Goal: Task Accomplishment & Management: Manage account settings

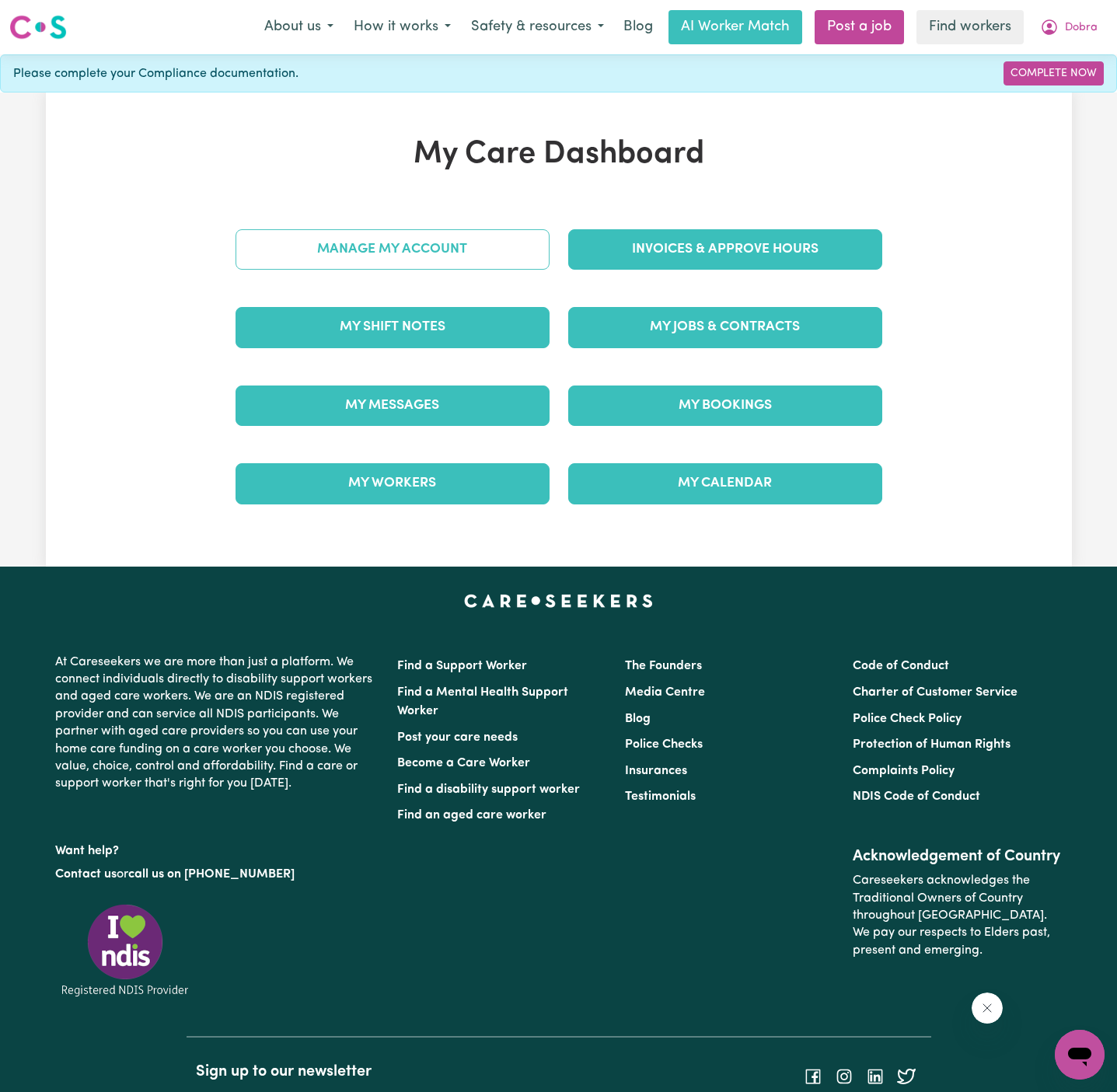
click at [511, 256] on link "Manage My Account" at bounding box center [393, 249] width 314 height 40
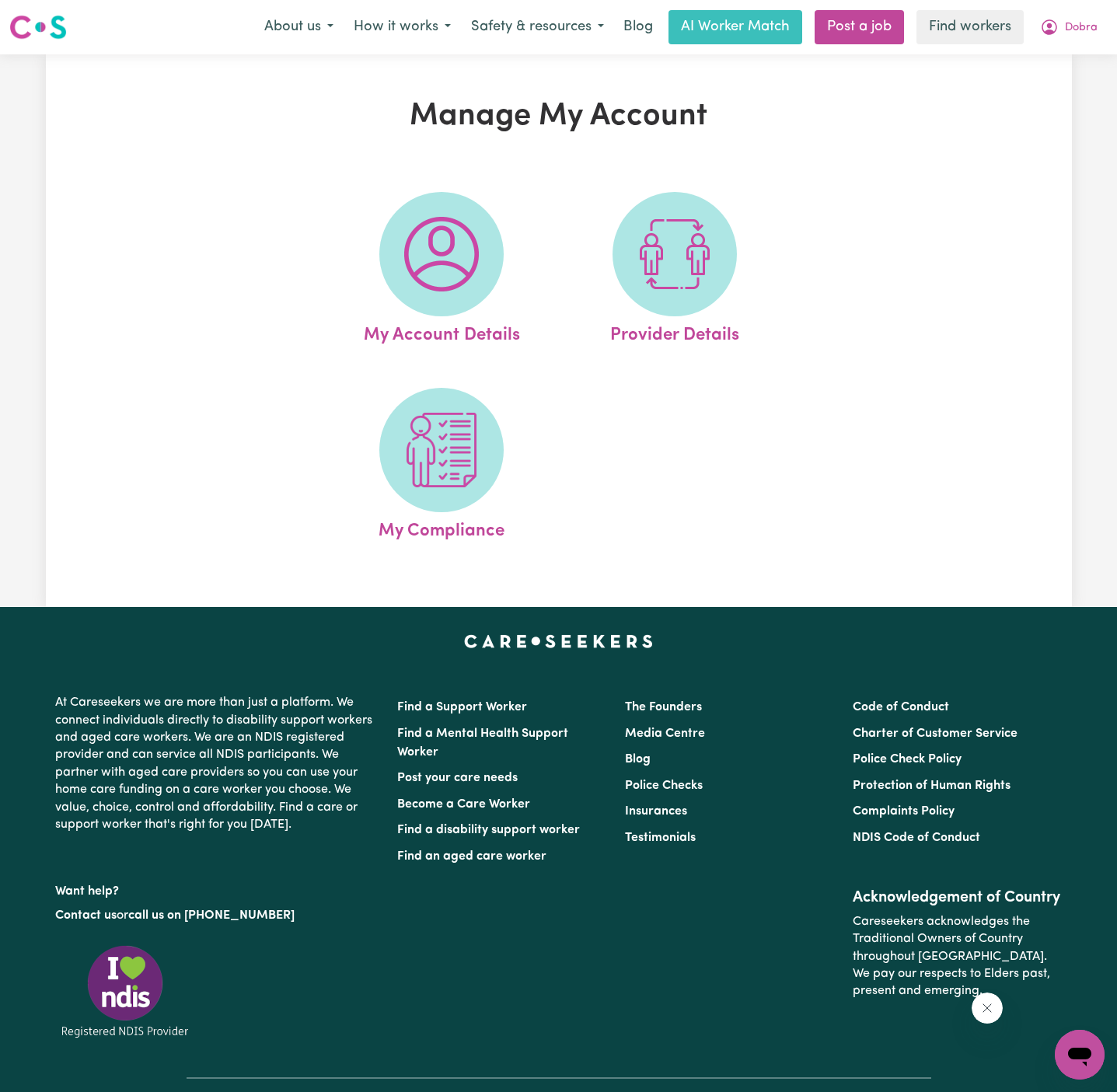
click at [511, 258] on link "My Account Details" at bounding box center [441, 271] width 224 height 157
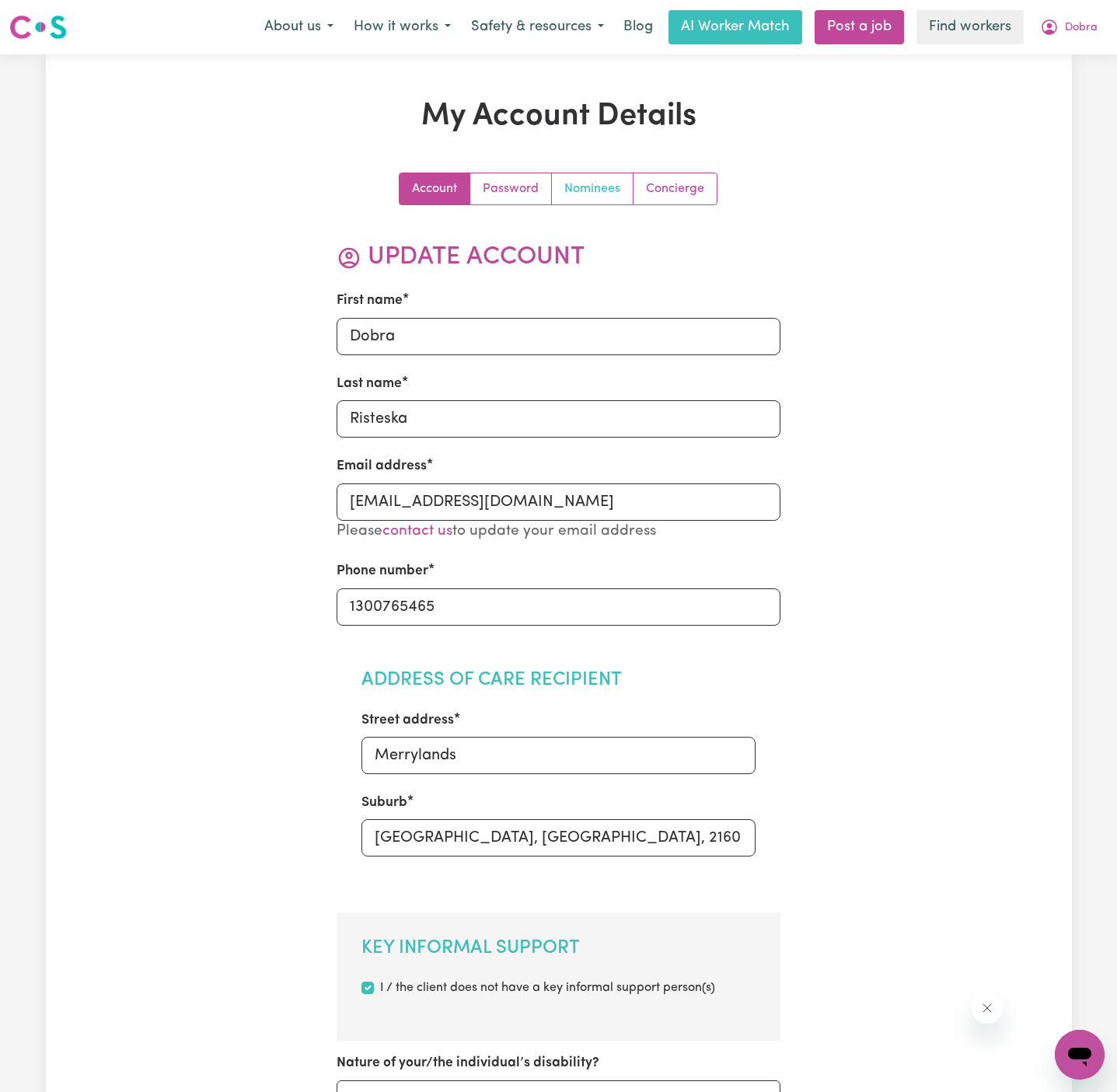
click at [586, 183] on link "Nominees" at bounding box center [592, 188] width 82 height 31
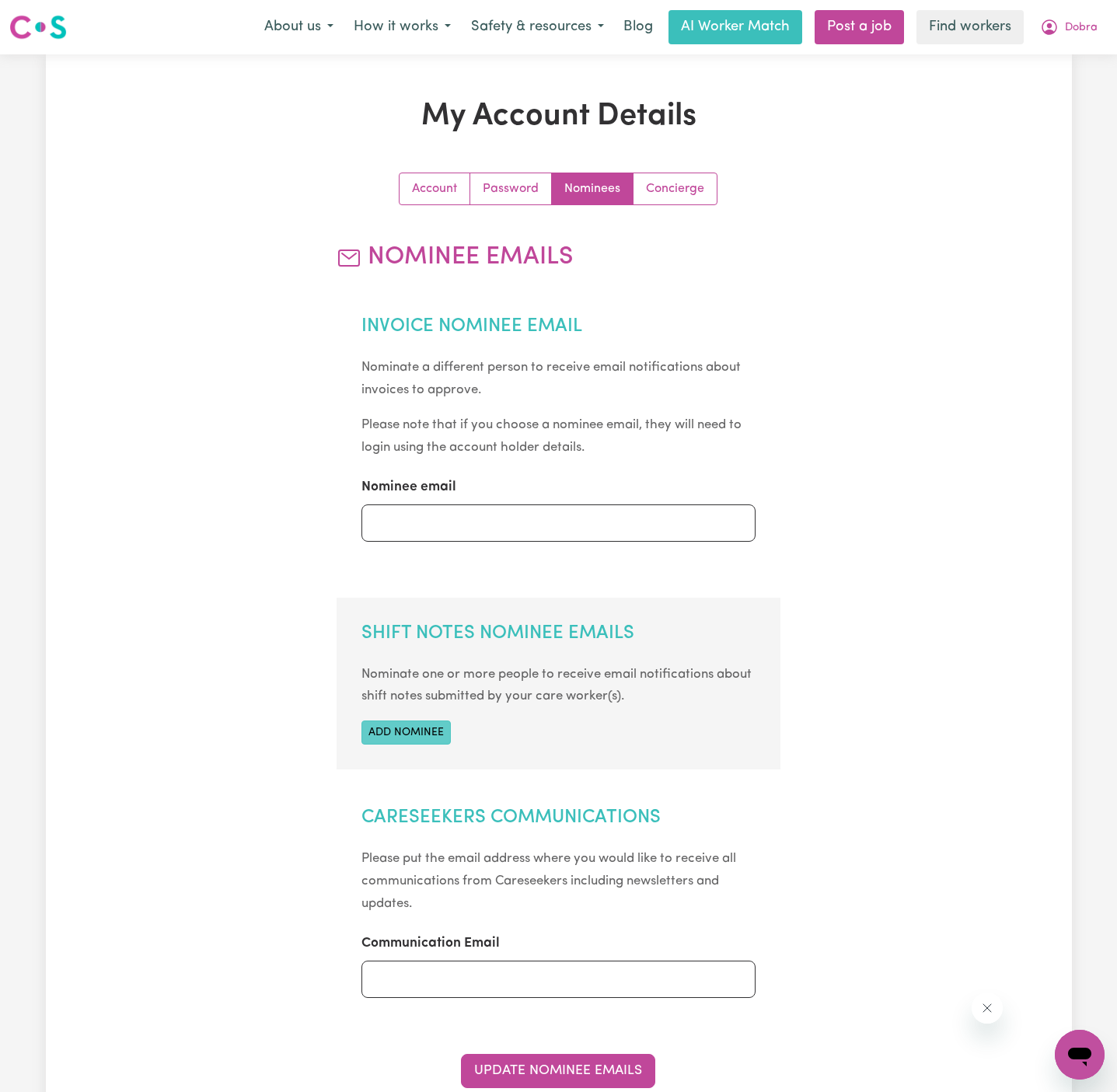
click at [429, 729] on button "Add nominee" at bounding box center [406, 732] width 89 height 24
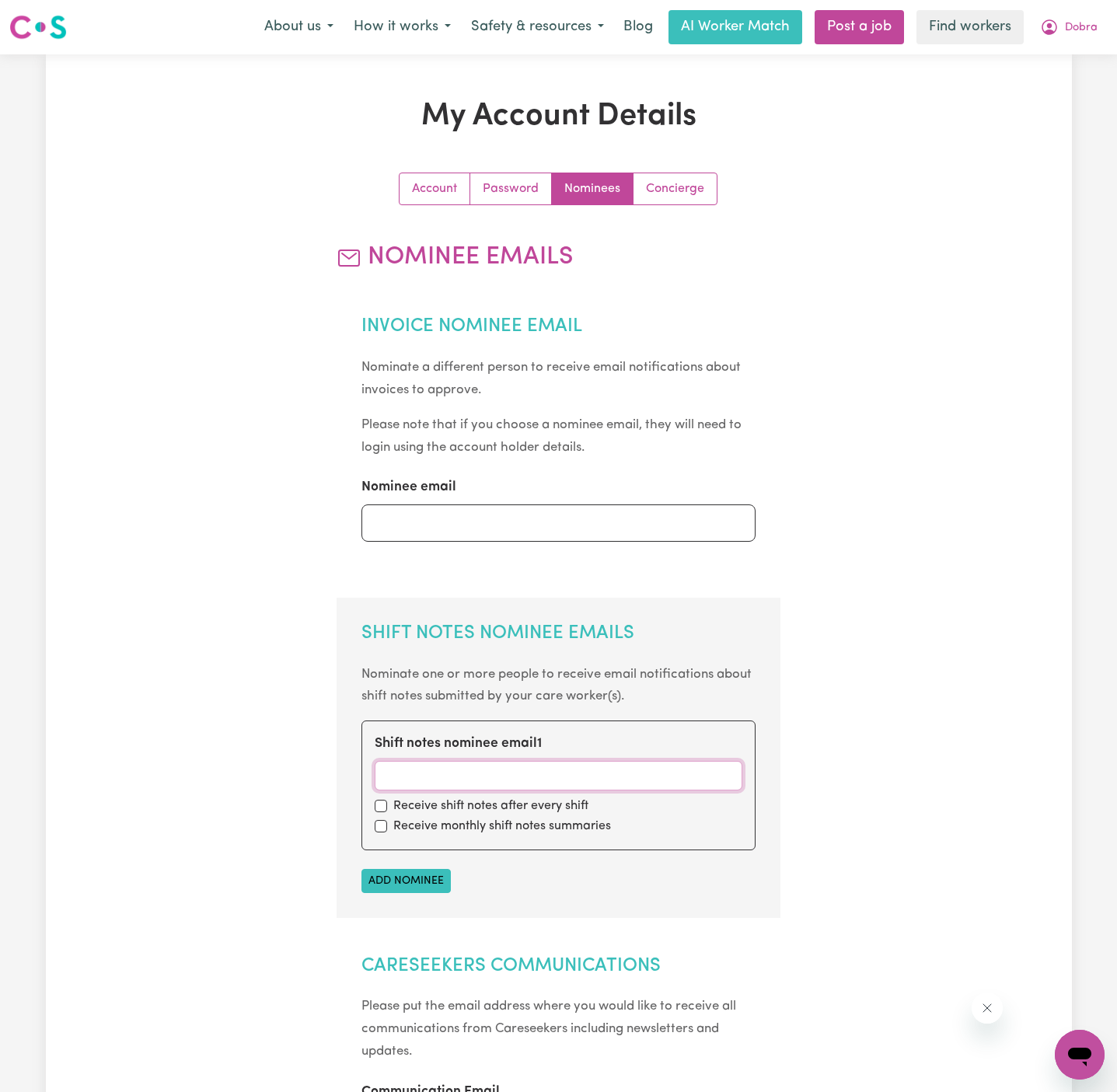
click at [538, 785] on input "Shift notes nominee email 1" at bounding box center [558, 775] width 368 height 29
paste input "[EMAIL_ADDRESS][DOMAIN_NAME]"
type input "[EMAIL_ADDRESS][DOMAIN_NAME]"
click at [375, 804] on input "checkbox" at bounding box center [380, 805] width 13 height 13
checkbox input "true"
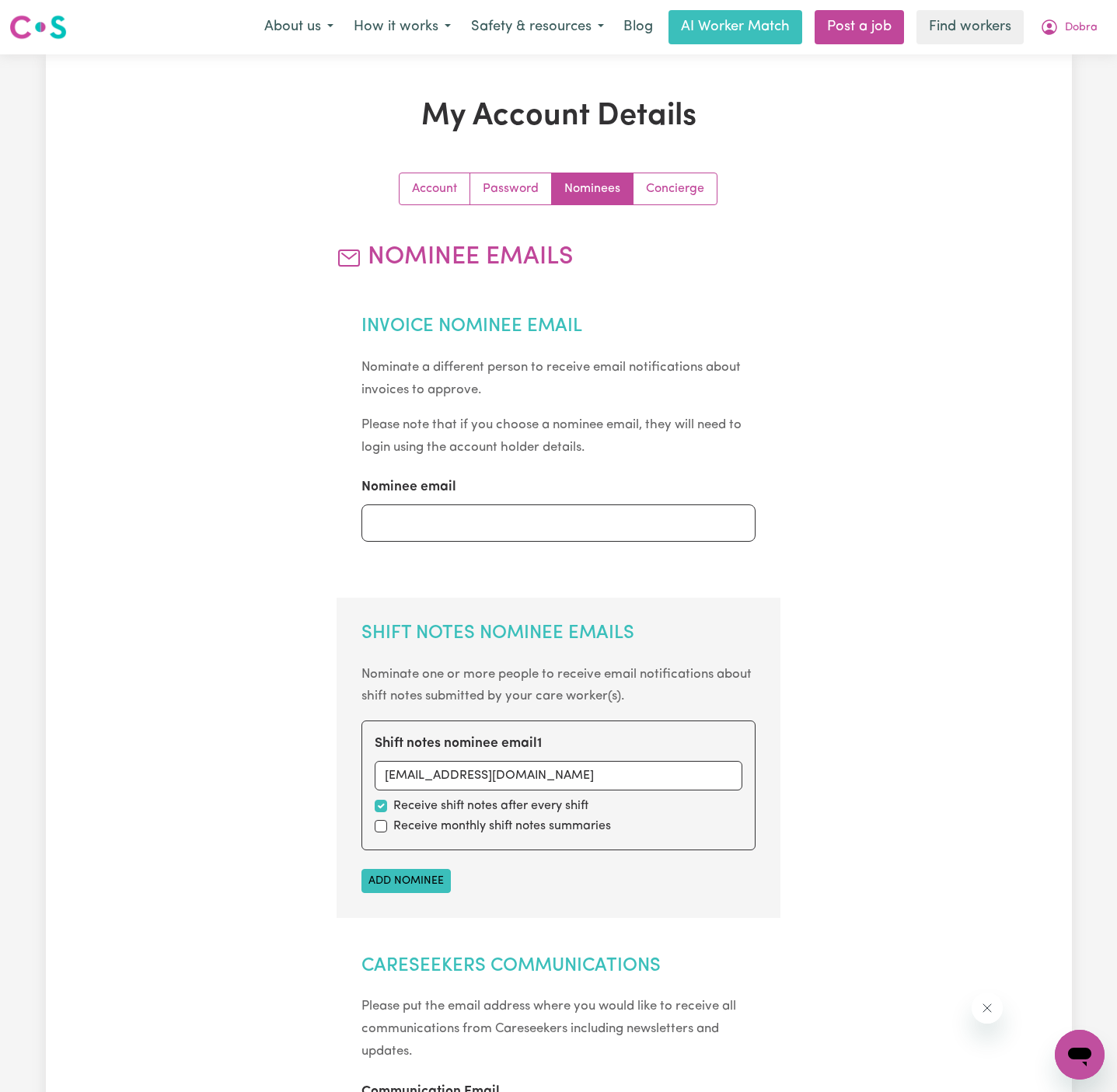
click at [389, 830] on div "Receive monthly shift notes summaries" at bounding box center [558, 826] width 368 height 18
click at [381, 828] on input "checkbox" at bounding box center [380, 825] width 13 height 13
checkbox input "true"
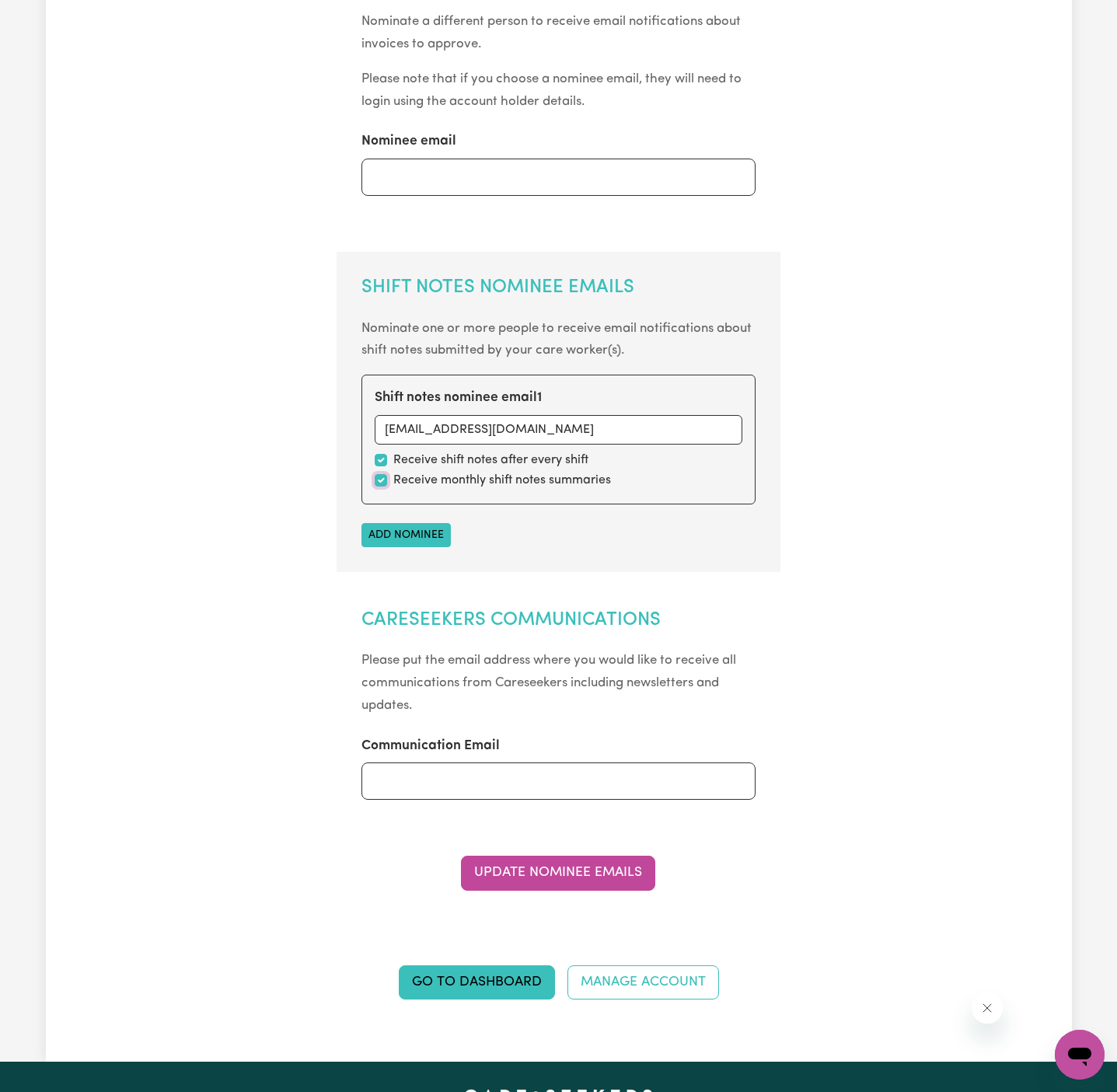
scroll to position [656, 0]
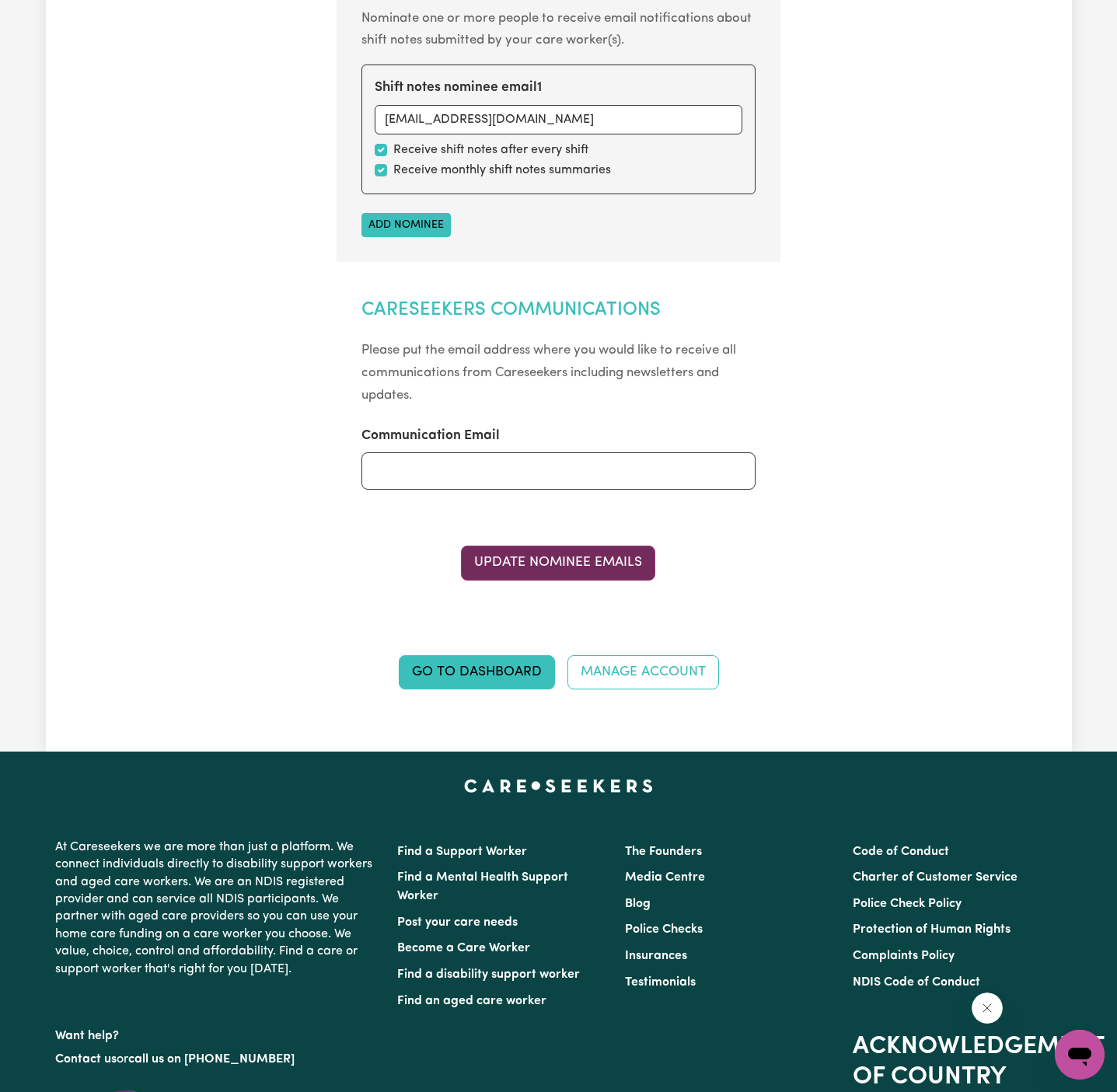
click at [581, 557] on button "Update Nominee Emails" at bounding box center [558, 562] width 195 height 34
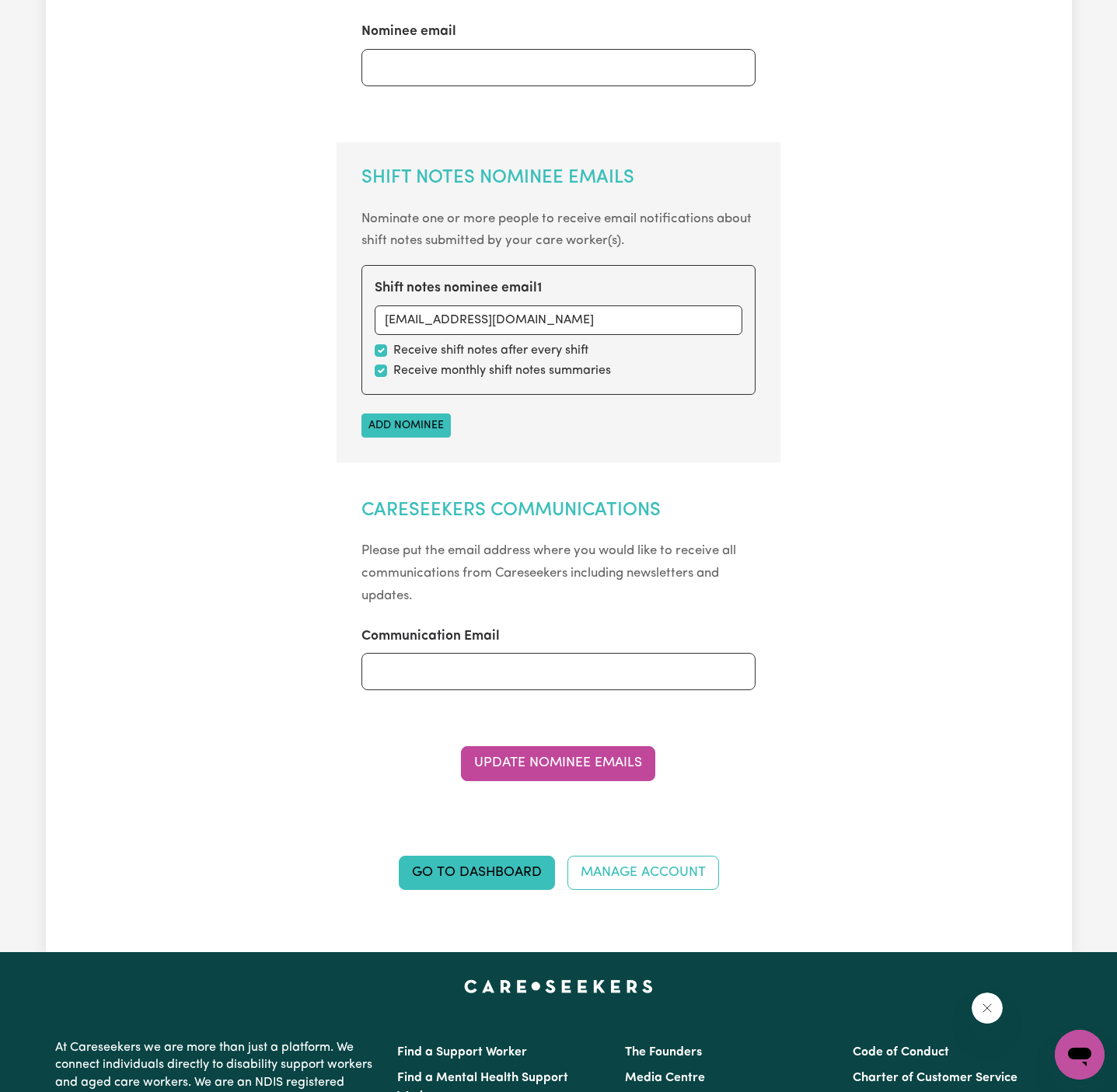
scroll to position [0, 0]
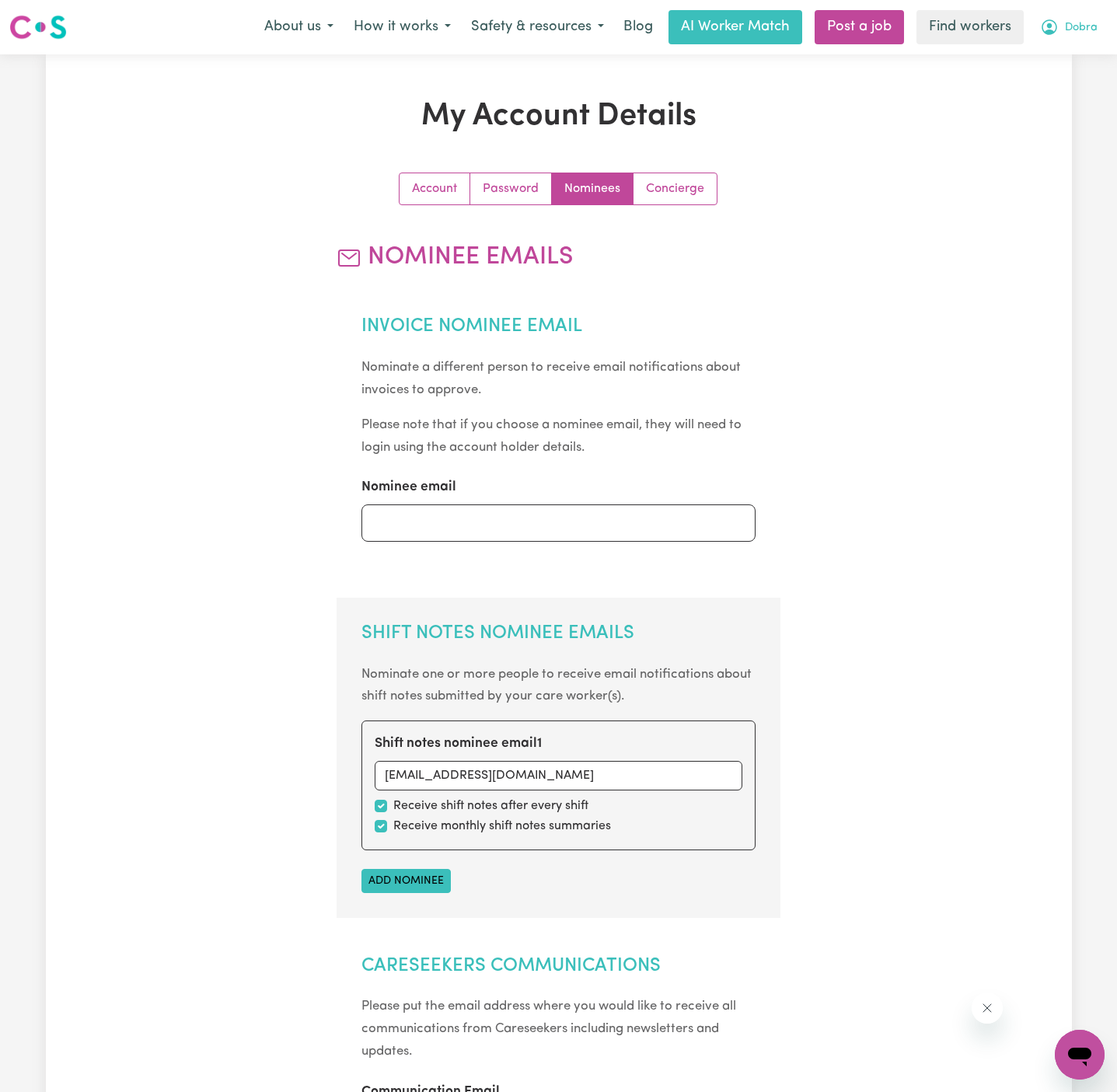
click at [1081, 27] on span "Dobra" at bounding box center [1080, 28] width 33 height 17
click at [1079, 64] on link "My Dashboard" at bounding box center [1045, 60] width 123 height 29
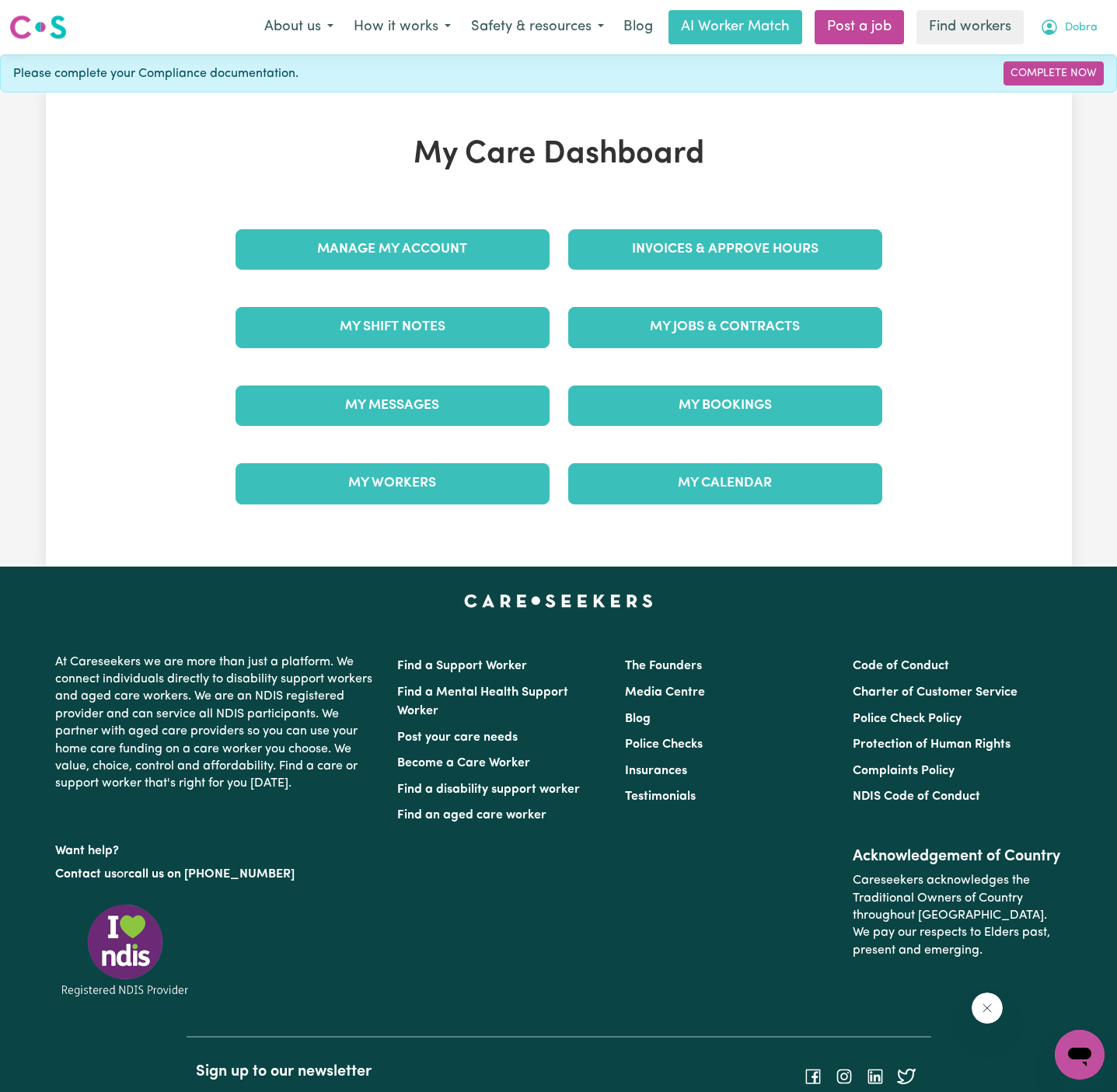
click at [1087, 28] on span "Dobra" at bounding box center [1080, 28] width 33 height 17
click at [1079, 89] on link "Logout" at bounding box center [1045, 89] width 123 height 29
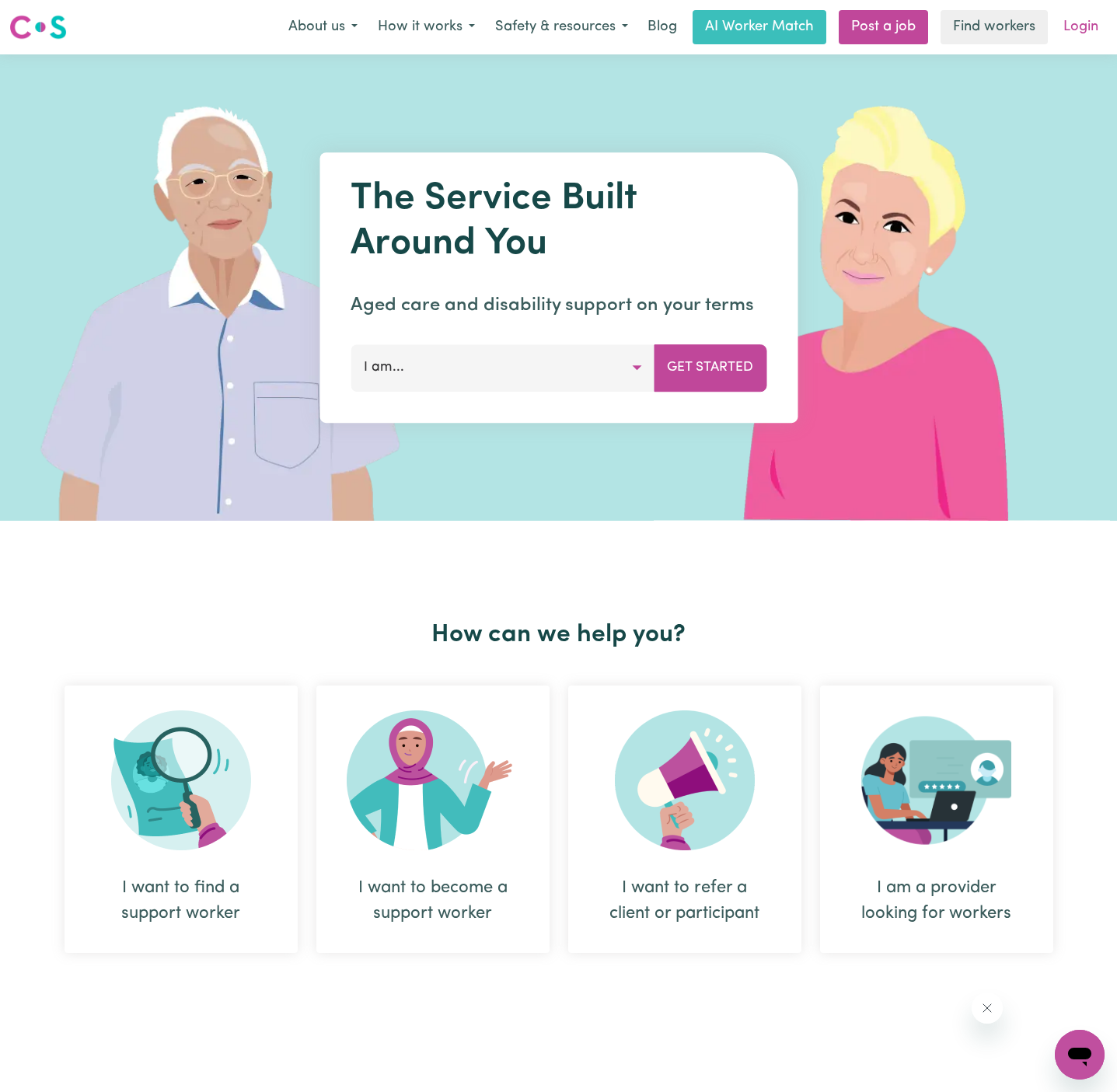
click at [1080, 35] on link "Login" at bounding box center [1080, 27] width 53 height 34
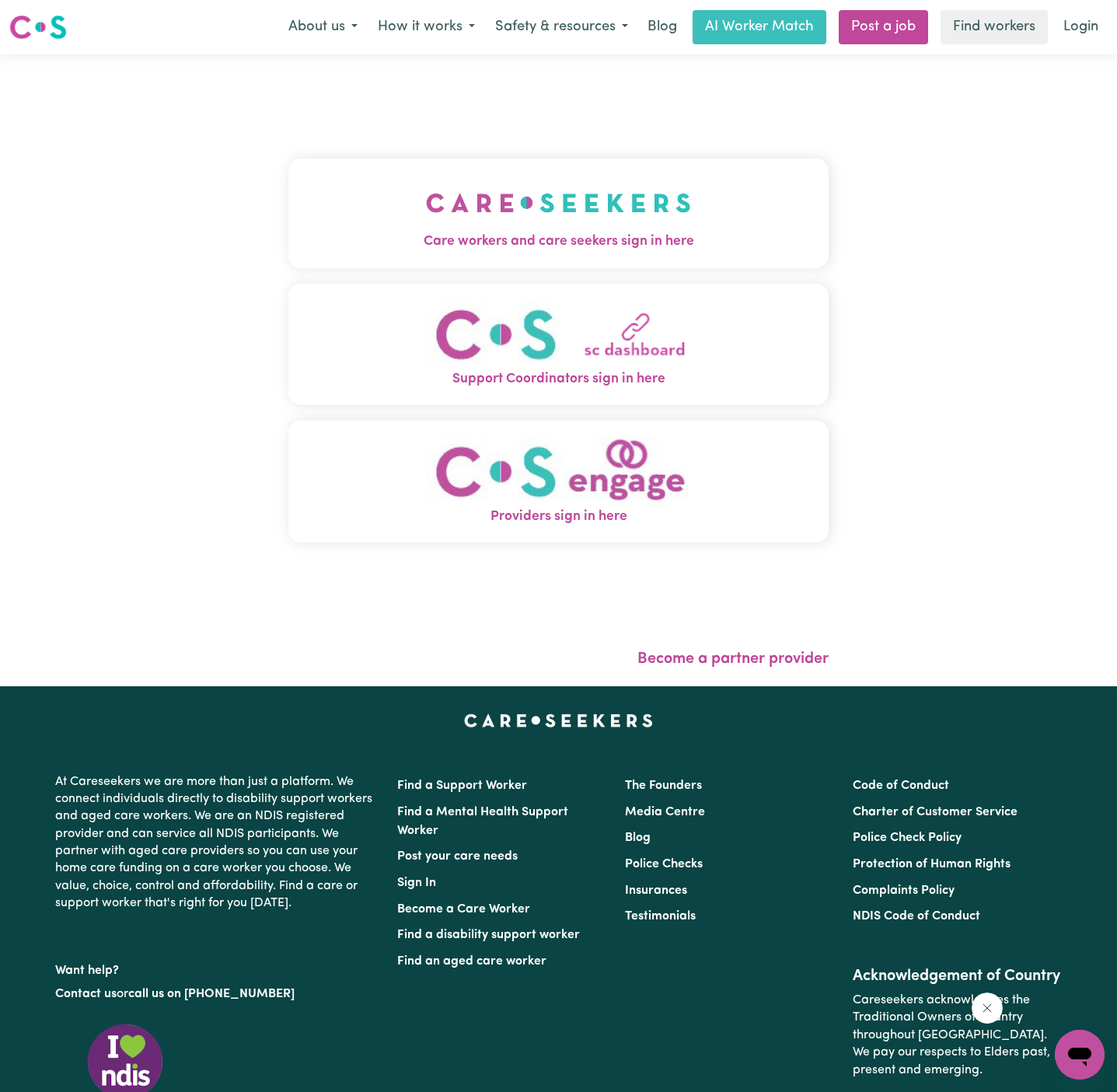
click at [623, 299] on button "Support Coordinators sign in here" at bounding box center [558, 345] width 540 height 122
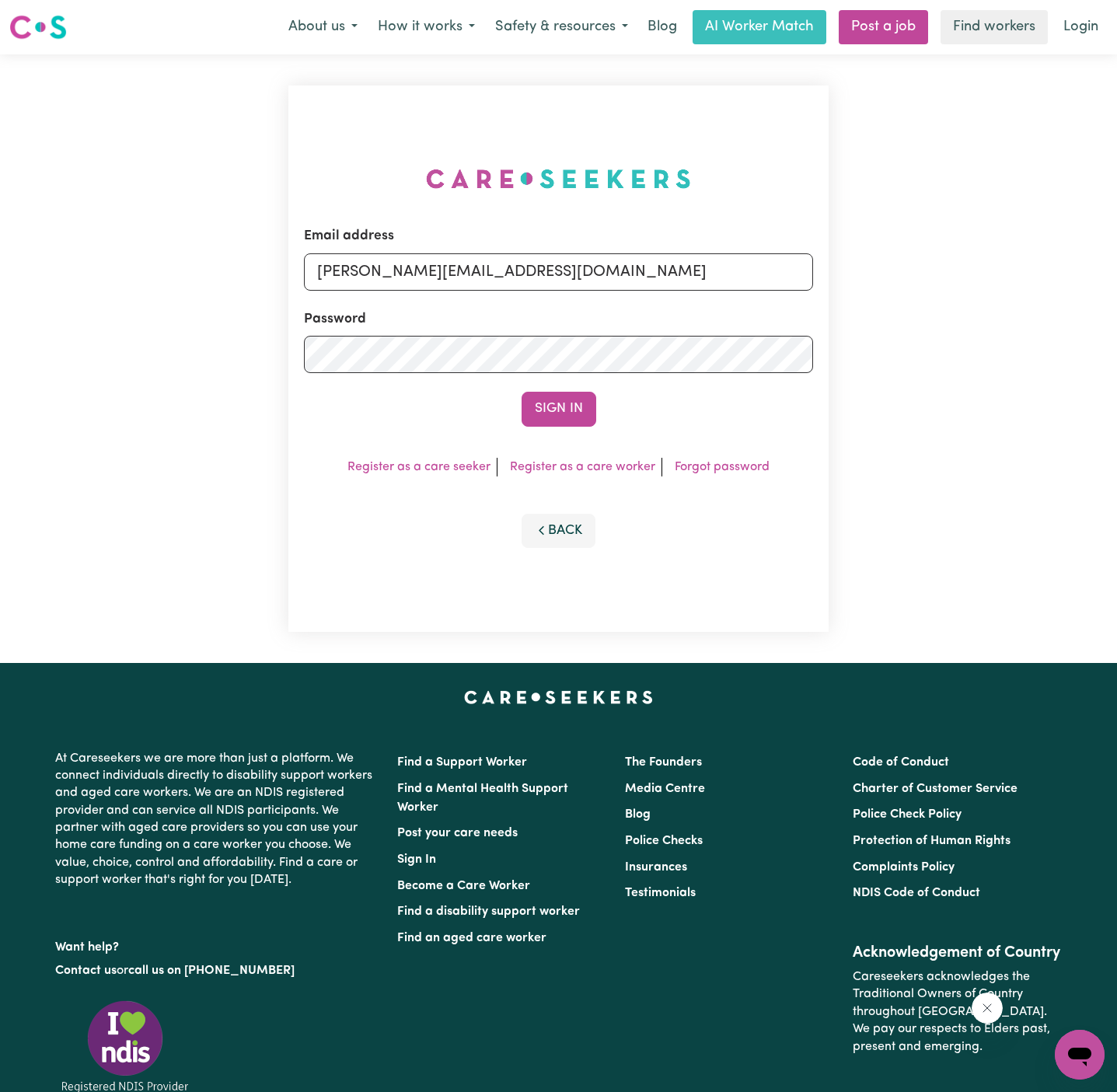
click at [618, 235] on div "Email address [PERSON_NAME][EMAIL_ADDRESS][DOMAIN_NAME] Password Sign In Regist…" at bounding box center [558, 358] width 559 height 608
click at [550, 287] on input "[PERSON_NAME][EMAIL_ADDRESS][DOMAIN_NAME]" at bounding box center [558, 272] width 509 height 38
drag, startPoint x: 395, startPoint y: 273, endPoint x: 1025, endPoint y: 273, distance: 630.0
click at [1025, 273] on div "Email address [EMAIL_ADDRESS][DOMAIN_NAME] Password Sign In Register as a care …" at bounding box center [558, 358] width 1117 height 608
type input "[EMAIL_ADDRESS][DOMAIN_NAME]"
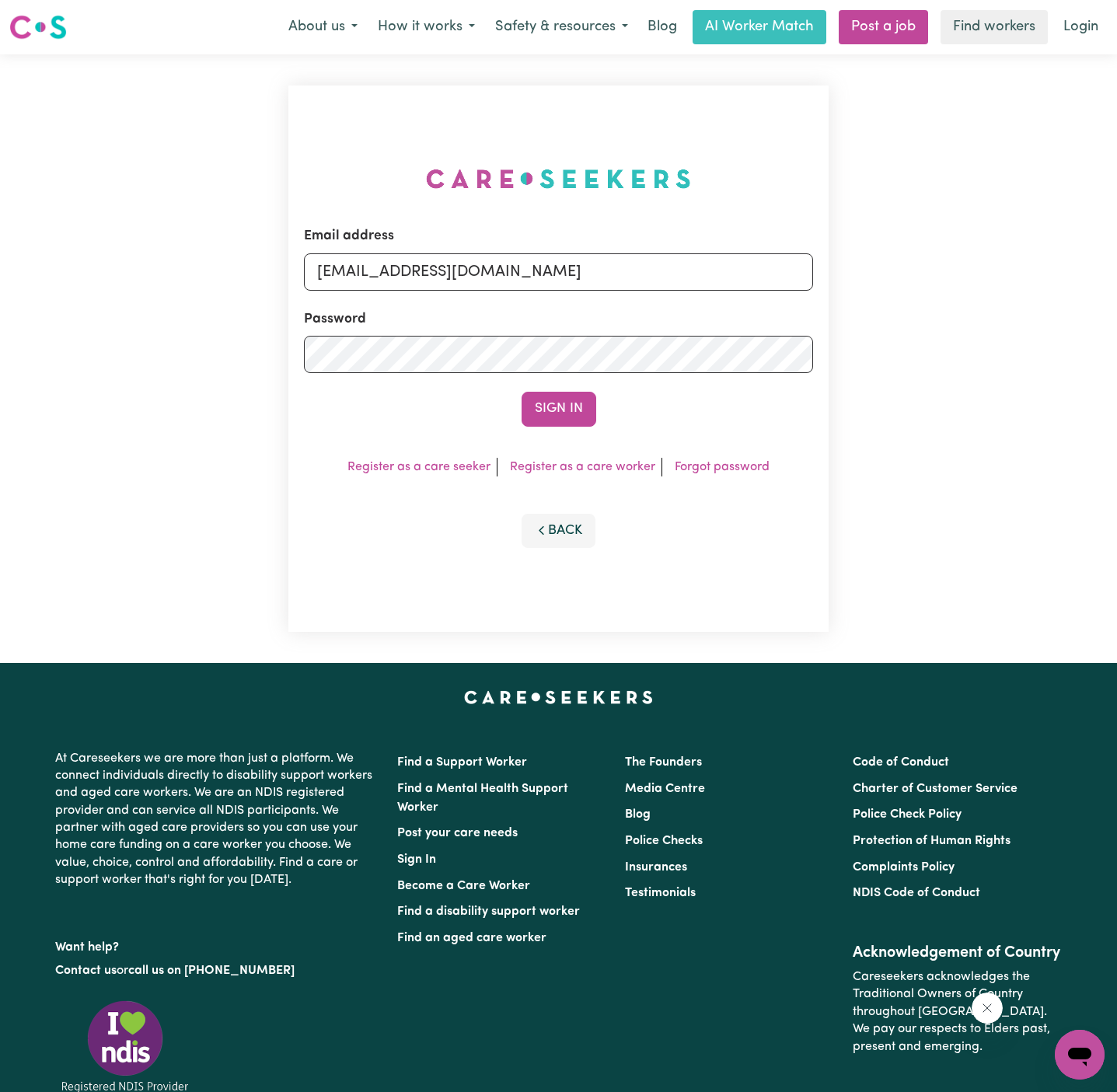
click at [521, 392] on button "Sign In" at bounding box center [558, 409] width 74 height 34
